Goal: Information Seeking & Learning: Learn about a topic

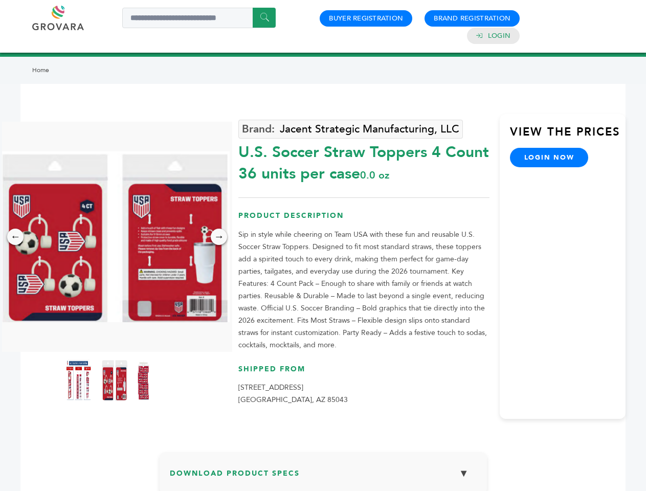
click at [115, 237] on img at bounding box center [114, 236] width 230 height 171
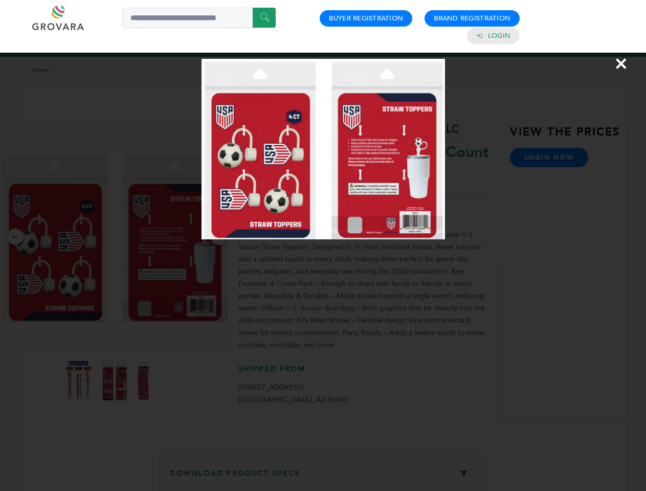
click at [15, 237] on div "×" at bounding box center [323, 245] width 646 height 491
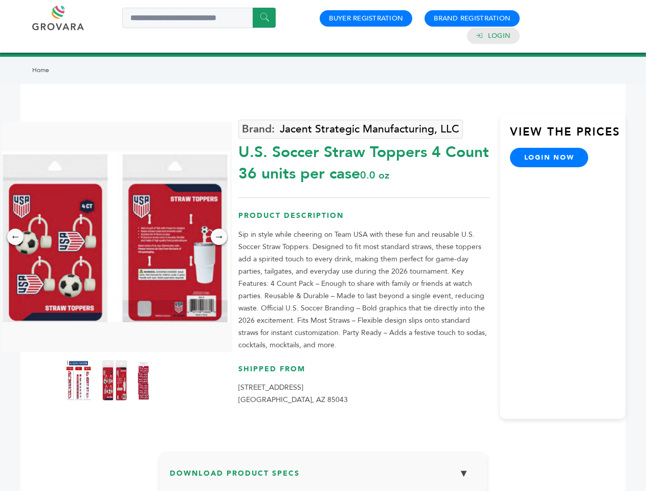
click at [219, 237] on div "→" at bounding box center [219, 236] width 16 height 16
click at [79, 380] on img at bounding box center [79, 379] width 26 height 41
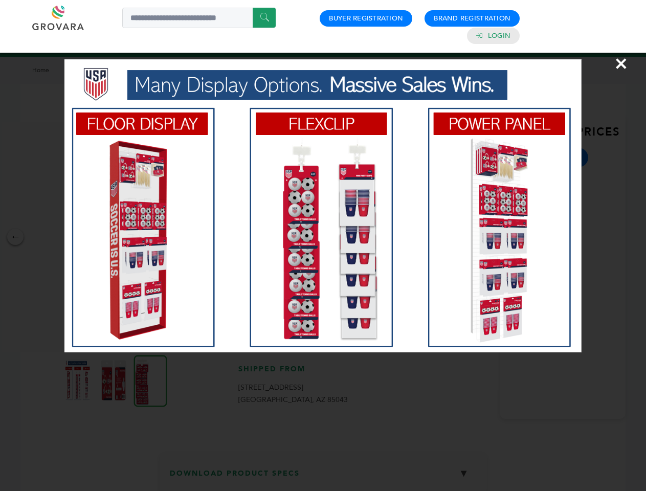
click at [115, 380] on div "×" at bounding box center [323, 245] width 646 height 491
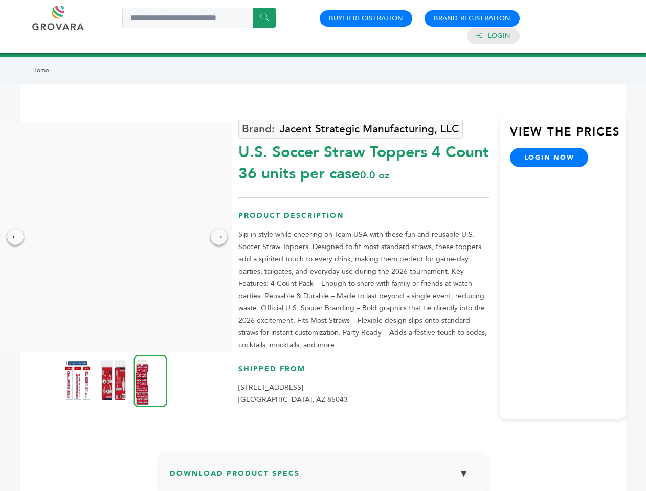
click at [150, 380] on img at bounding box center [150, 381] width 33 height 52
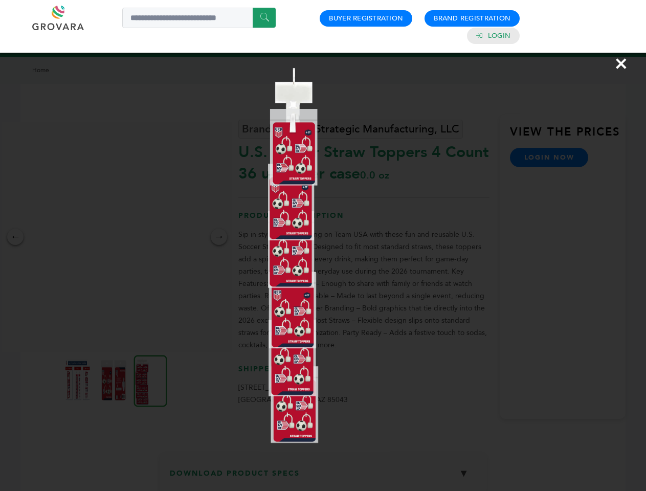
click at [323, 476] on div "×" at bounding box center [323, 245] width 646 height 491
